Goal: Task Accomplishment & Management: Use online tool/utility

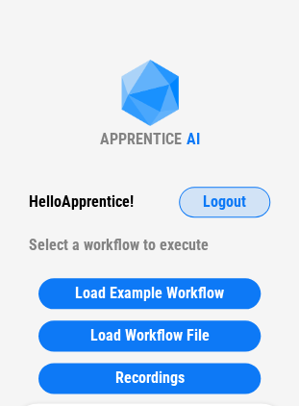
click at [198, 191] on button "Logout" at bounding box center [224, 202] width 91 height 31
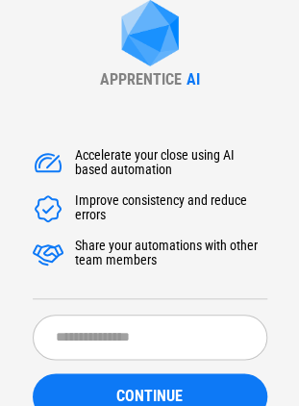
scroll to position [116, 0]
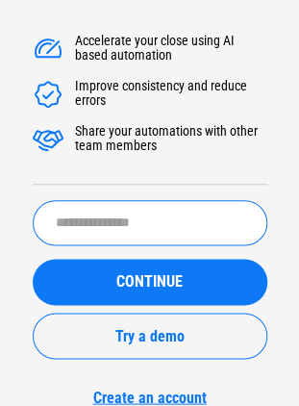
click at [108, 219] on input "text" at bounding box center [150, 222] width 235 height 45
click at [78, 222] on input "text" at bounding box center [150, 222] width 235 height 45
click at [78, 228] on input "text" at bounding box center [150, 222] width 235 height 45
